Goal: Find contact information: Find contact information

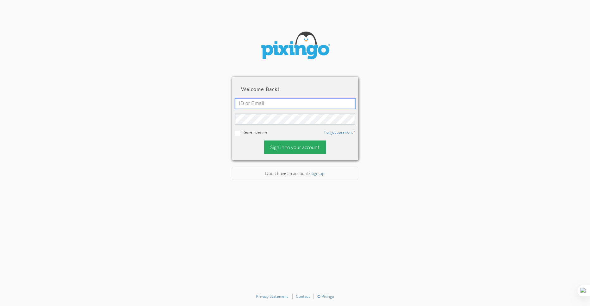
type input "6141"
click at [292, 149] on div "Sign in to your account" at bounding box center [295, 148] width 62 height 14
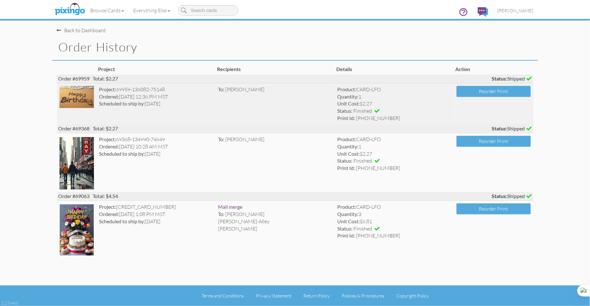
click at [114, 90] on strong "Project:" at bounding box center [107, 89] width 17 height 6
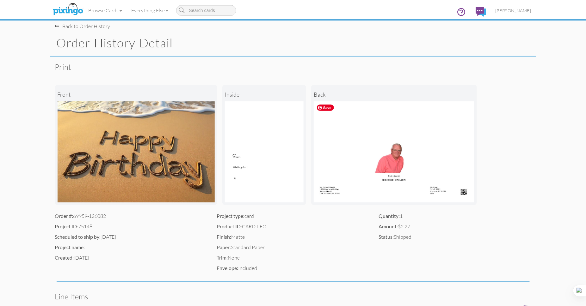
scroll to position [4, 0]
click at [252, 174] on img at bounding box center [264, 151] width 79 height 101
click at [249, 167] on img at bounding box center [264, 151] width 79 height 101
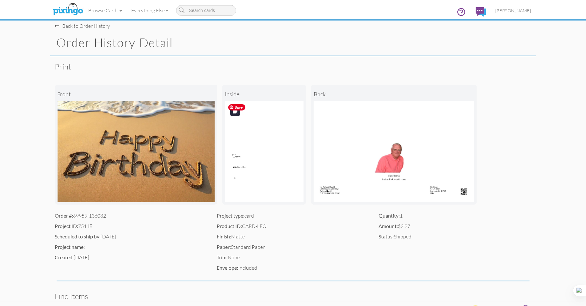
click at [249, 167] on img at bounding box center [264, 151] width 79 height 101
click at [244, 177] on img at bounding box center [264, 151] width 79 height 101
click at [244, 166] on img at bounding box center [264, 151] width 79 height 101
click at [170, 166] on img at bounding box center [136, 151] width 157 height 101
click at [252, 155] on img at bounding box center [264, 151] width 79 height 101
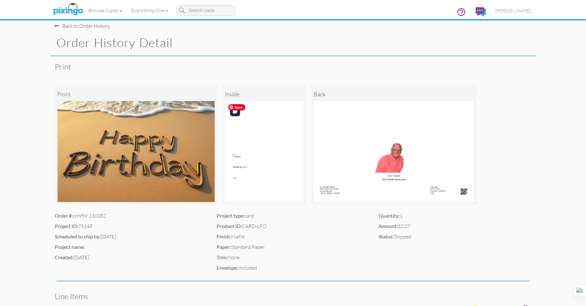
click at [241, 157] on img at bounding box center [264, 151] width 79 height 101
click at [511, 11] on span "[PERSON_NAME]" at bounding box center [513, 10] width 36 height 5
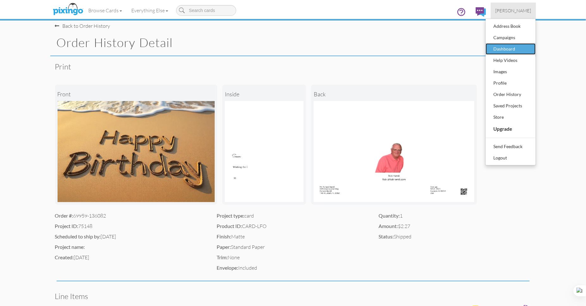
click at [513, 51] on div "Dashboard" at bounding box center [510, 48] width 37 height 9
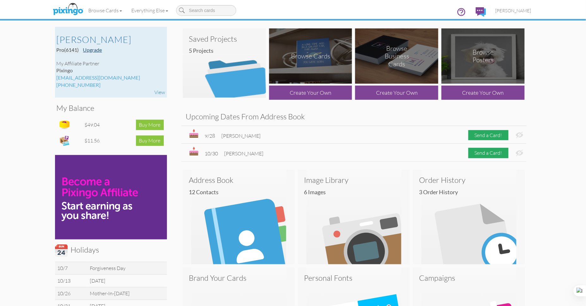
click at [95, 51] on link "Upgrade" at bounding box center [92, 50] width 19 height 6
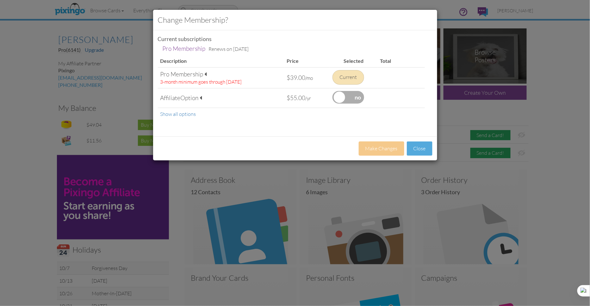
click at [562, 61] on div "Change Membership? Current subscriptions Pro Membership Renews on [DATE] Pro Me…" at bounding box center [295, 153] width 590 height 306
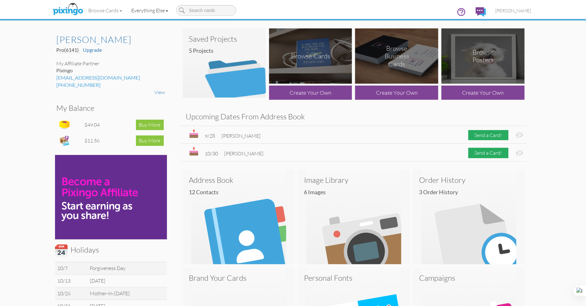
click at [166, 11] on link "Everything Else" at bounding box center [150, 11] width 46 height 16
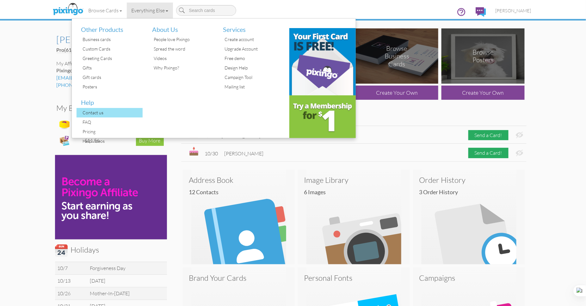
click at [105, 116] on div "Contact us" at bounding box center [112, 112] width 62 height 9
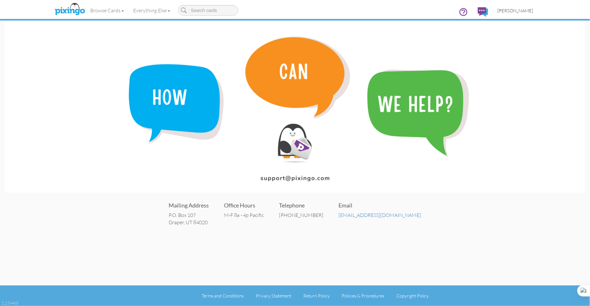
click at [521, 10] on span "[PERSON_NAME]" at bounding box center [515, 10] width 36 height 5
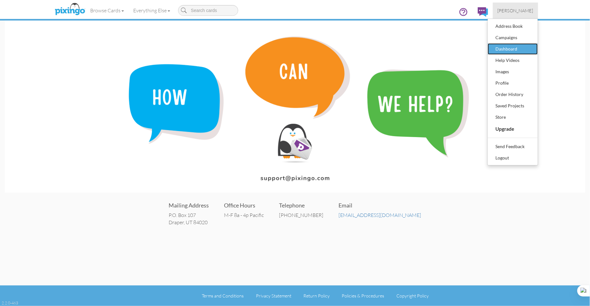
click at [518, 50] on div "Dashboard" at bounding box center [512, 48] width 37 height 9
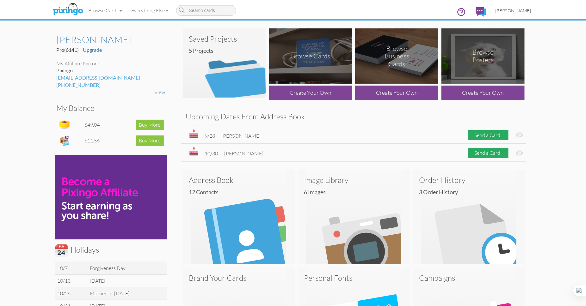
click at [519, 9] on span "[PERSON_NAME]" at bounding box center [513, 10] width 36 height 5
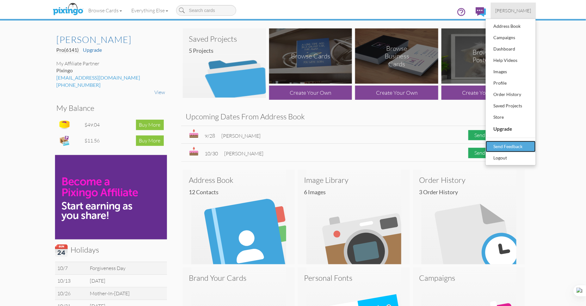
click at [527, 149] on div "Send Feedback" at bounding box center [510, 146] width 37 height 9
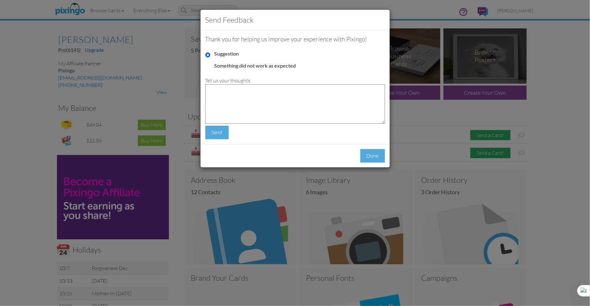
click at [371, 159] on div "Done" at bounding box center [372, 156] width 25 height 14
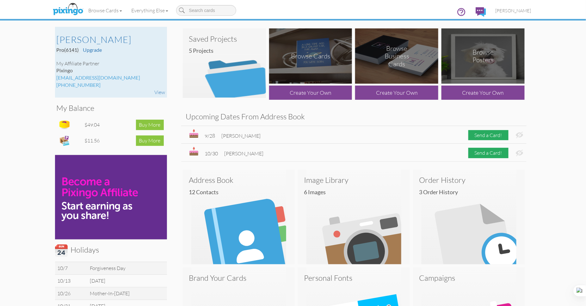
click at [93, 78] on div "[EMAIL_ADDRESS][DOMAIN_NAME]" at bounding box center [111, 77] width 109 height 7
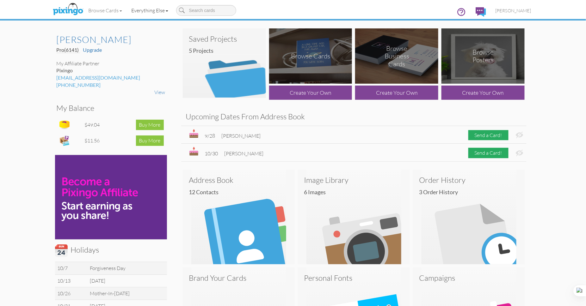
click at [168, 10] on span at bounding box center [167, 10] width 3 height 1
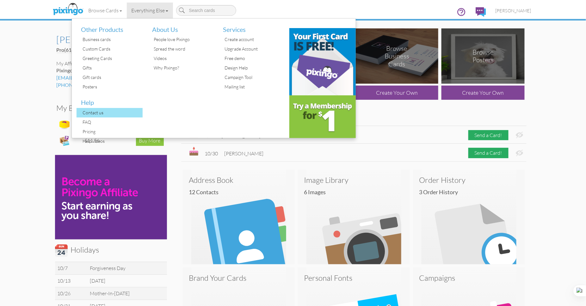
click at [93, 116] on div "Contact us" at bounding box center [112, 112] width 62 height 9
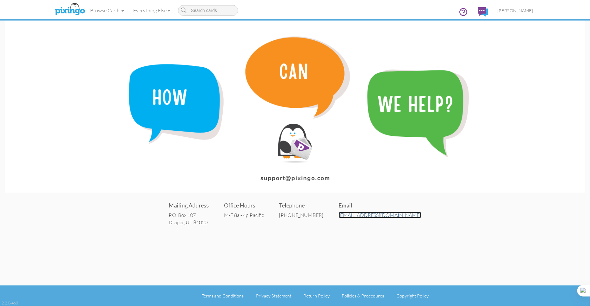
click at [376, 217] on link "[EMAIL_ADDRESS][DOMAIN_NAME]" at bounding box center [380, 215] width 83 height 6
click at [522, 9] on span "[PERSON_NAME]" at bounding box center [515, 10] width 36 height 5
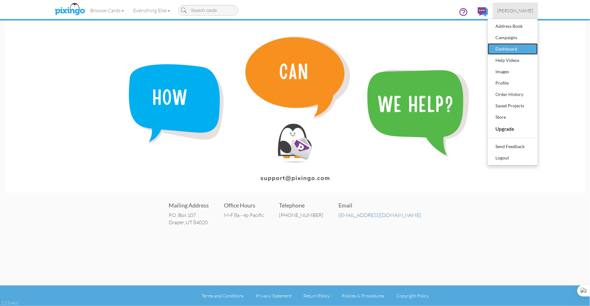
click at [514, 49] on div "Dashboard" at bounding box center [512, 48] width 37 height 9
